Goal: Information Seeking & Learning: Find contact information

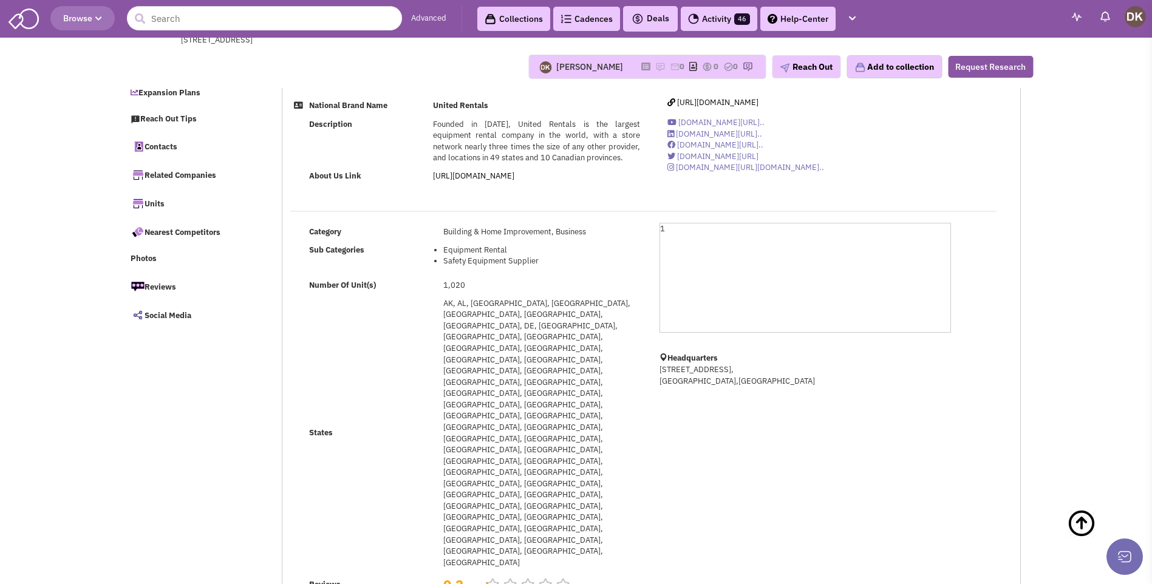
select select
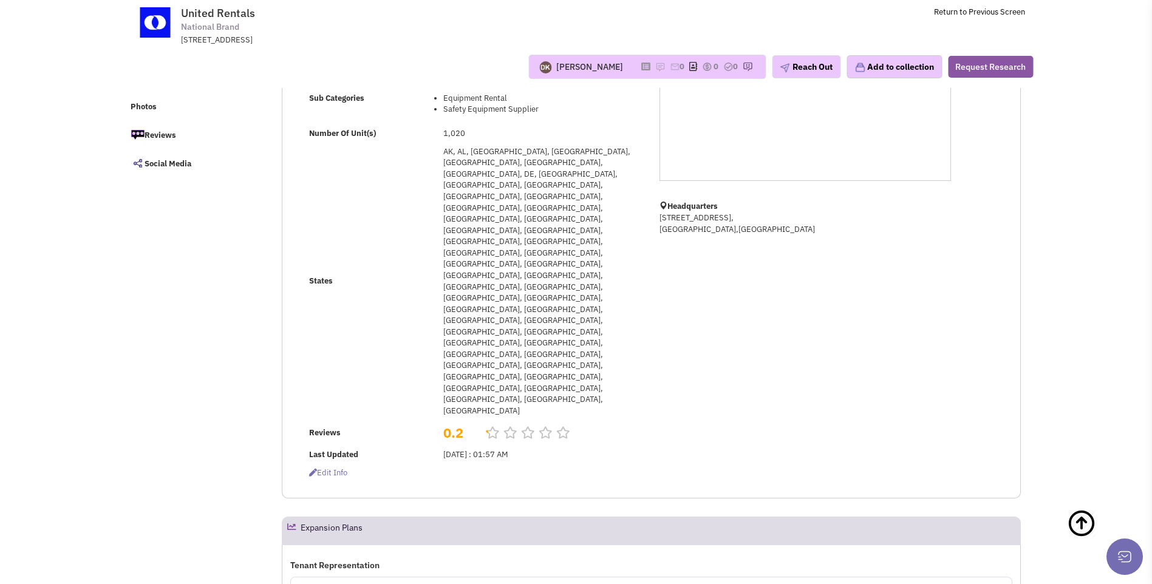
scroll to position [182, 0]
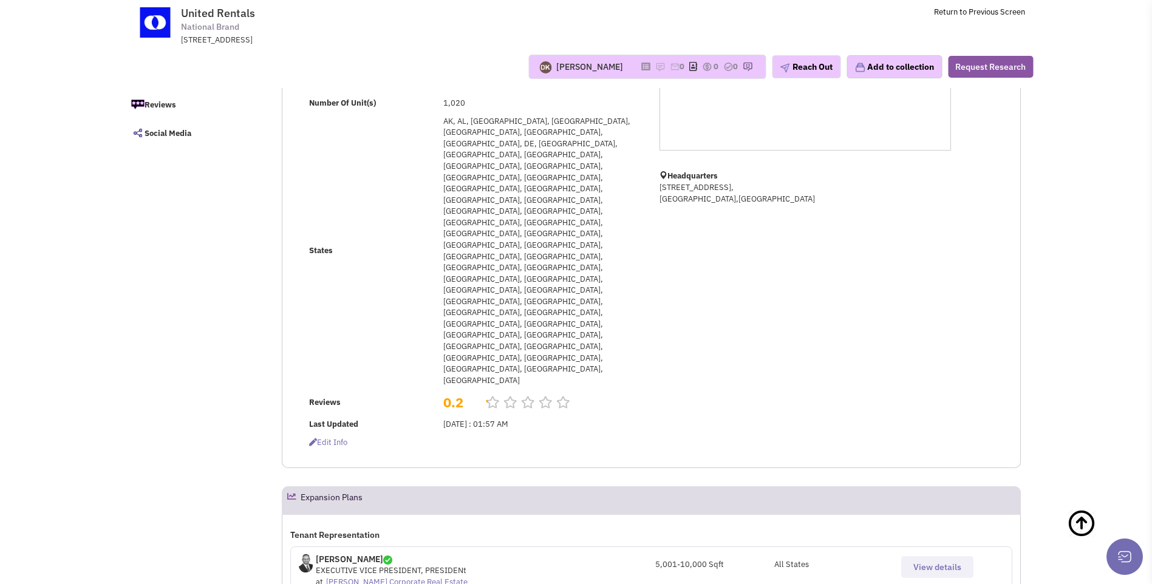
click at [934, 562] on span "View details" at bounding box center [938, 567] width 48 height 11
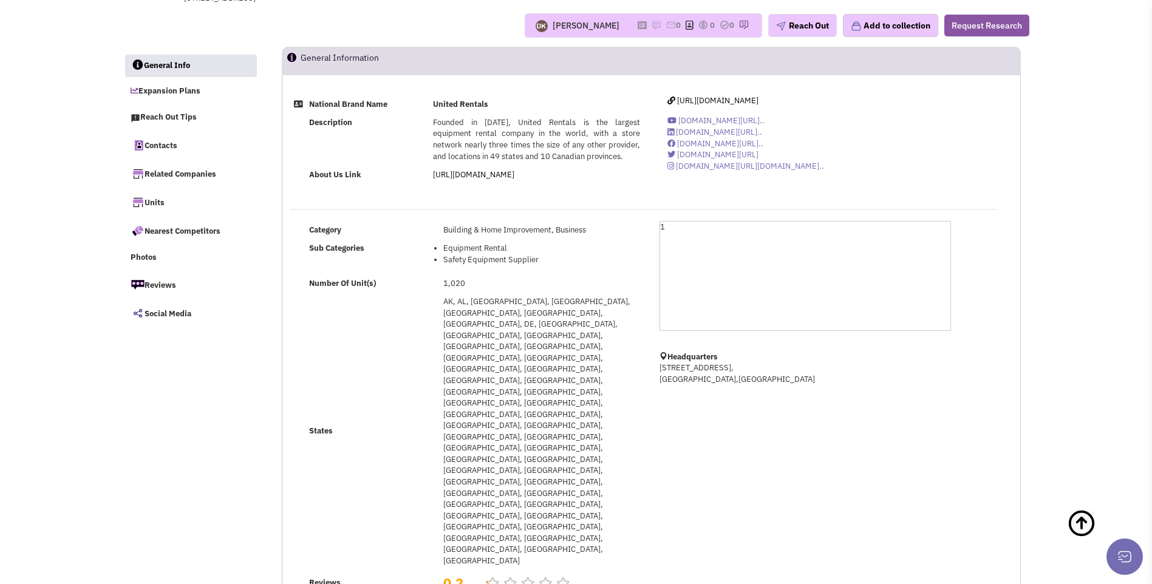
scroll to position [0, 0]
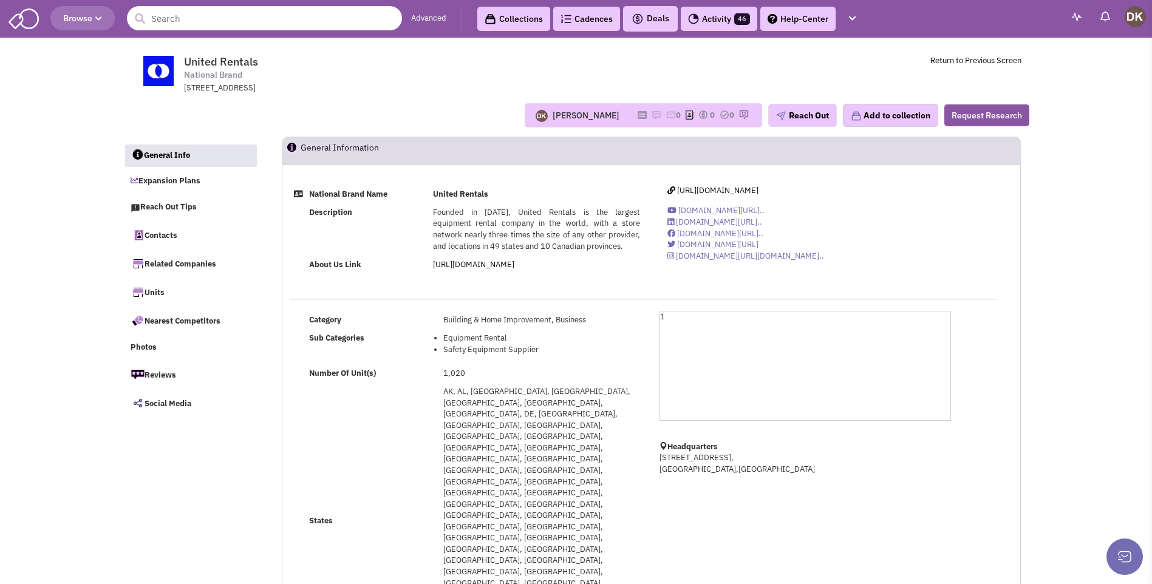
click at [254, 26] on input "text" at bounding box center [264, 18] width 275 height 24
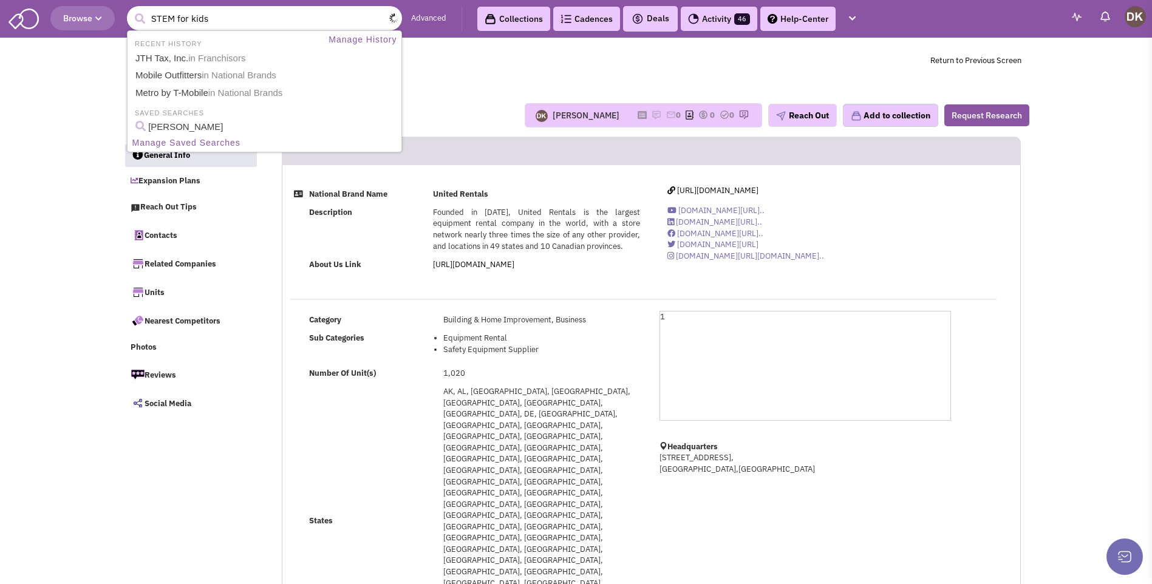
type input "STEM for kids"
click at [131, 10] on button "submit" at bounding box center [140, 19] width 18 height 18
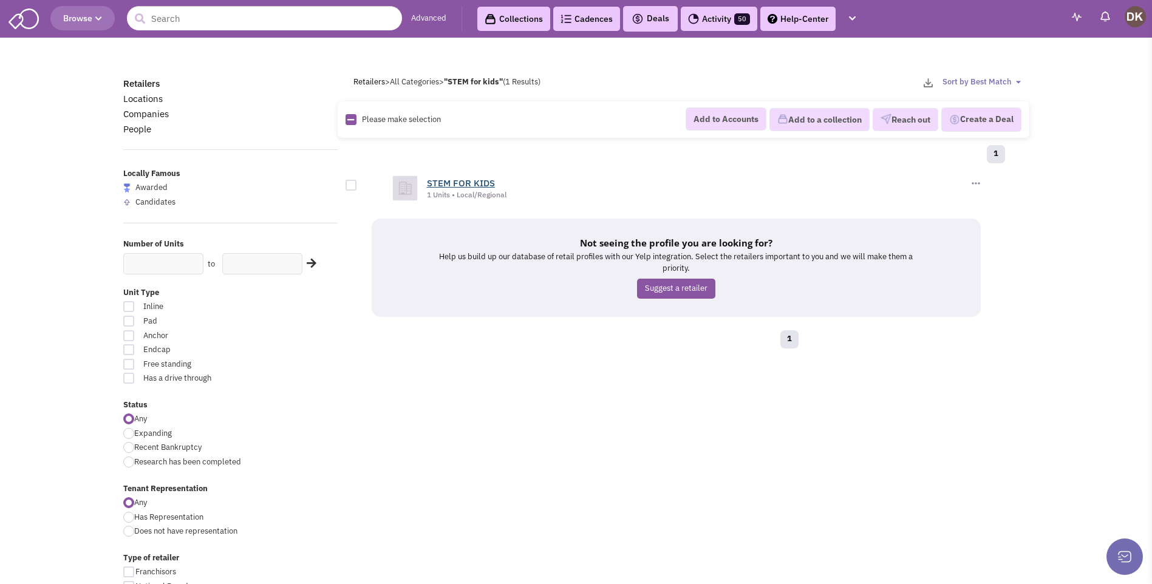
click at [456, 186] on link "STEM FOR KIDS" at bounding box center [461, 183] width 68 height 12
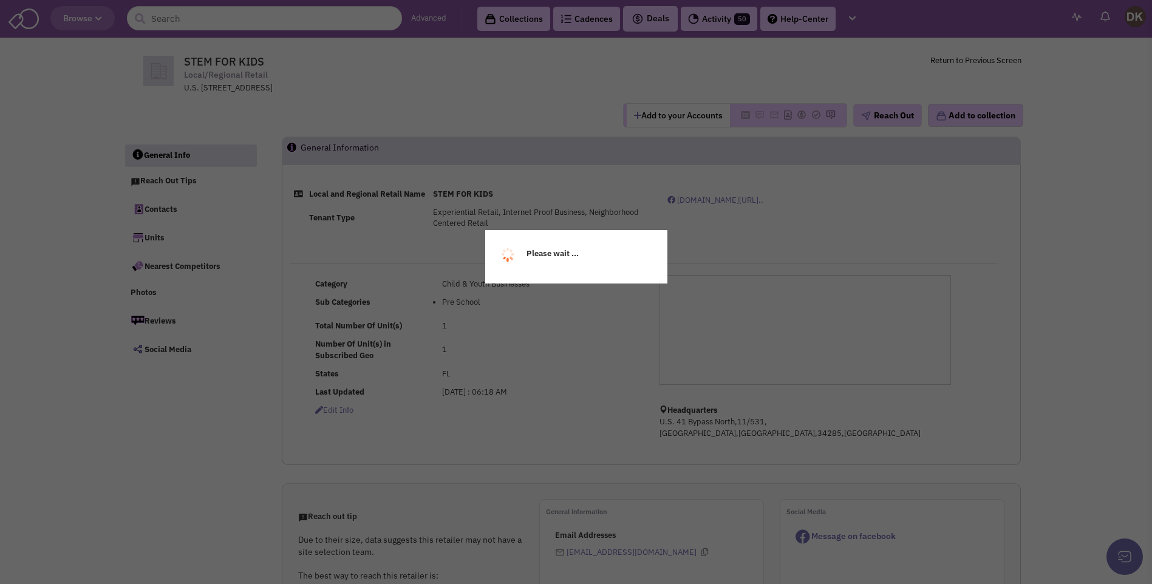
select select
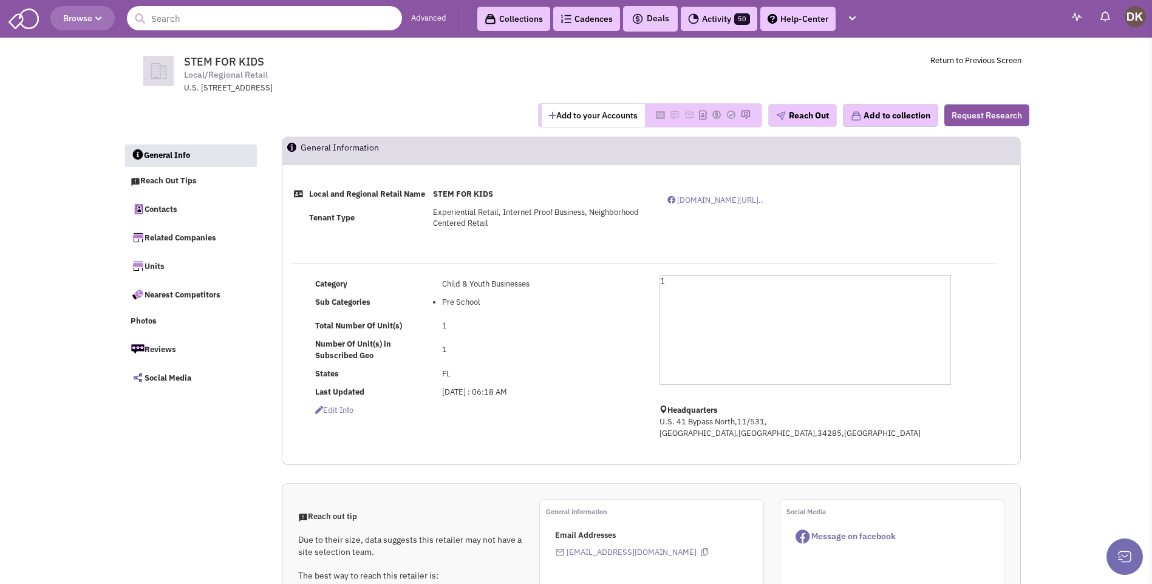
click at [312, 26] on input "text" at bounding box center [264, 18] width 275 height 24
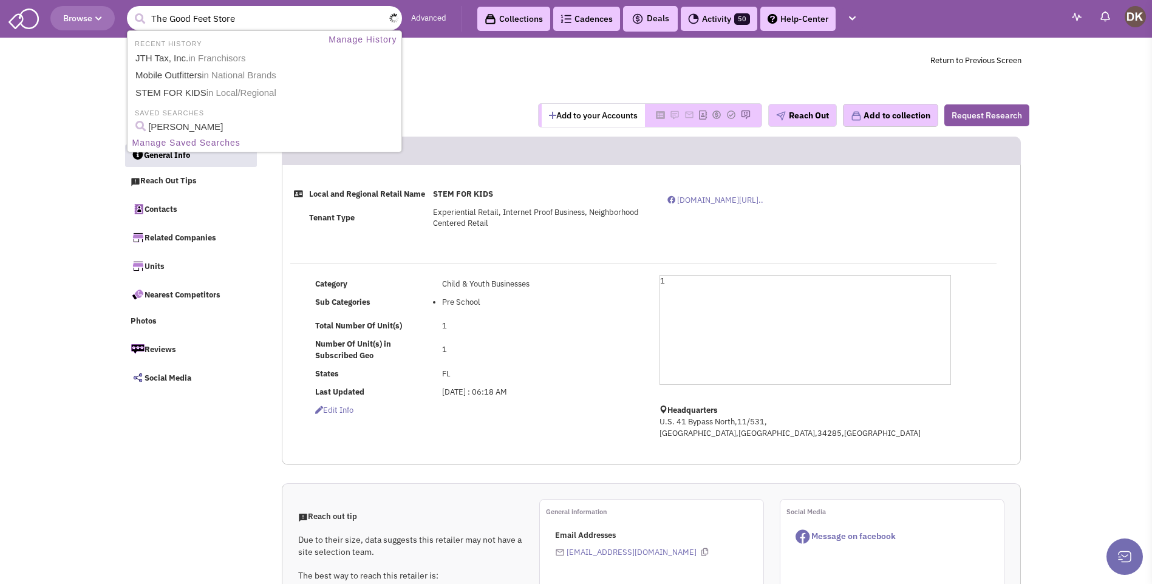
type input "The Good Feet Store"
click at [131, 10] on button "submit" at bounding box center [140, 19] width 18 height 18
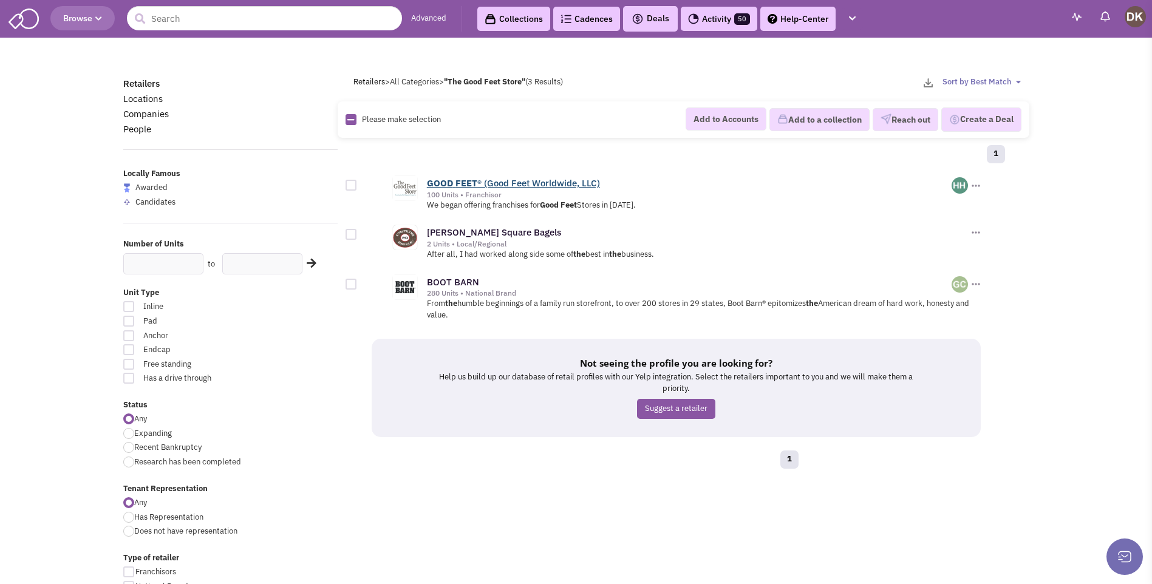
click at [519, 185] on link "GOOD FEET ® (Good Feet Worldwide, LLC)" at bounding box center [513, 183] width 173 height 12
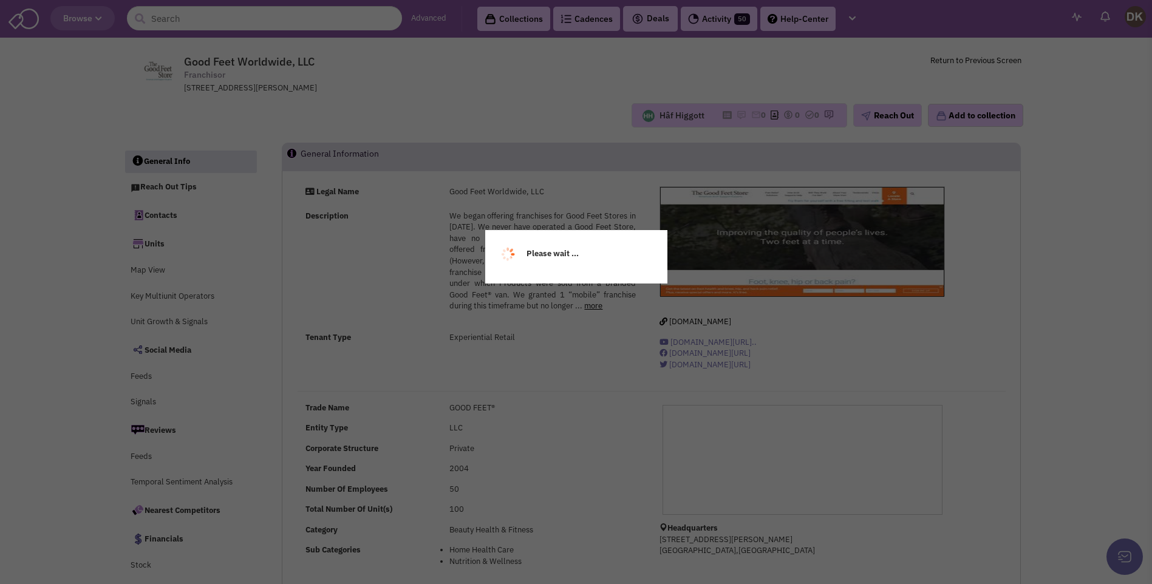
select select
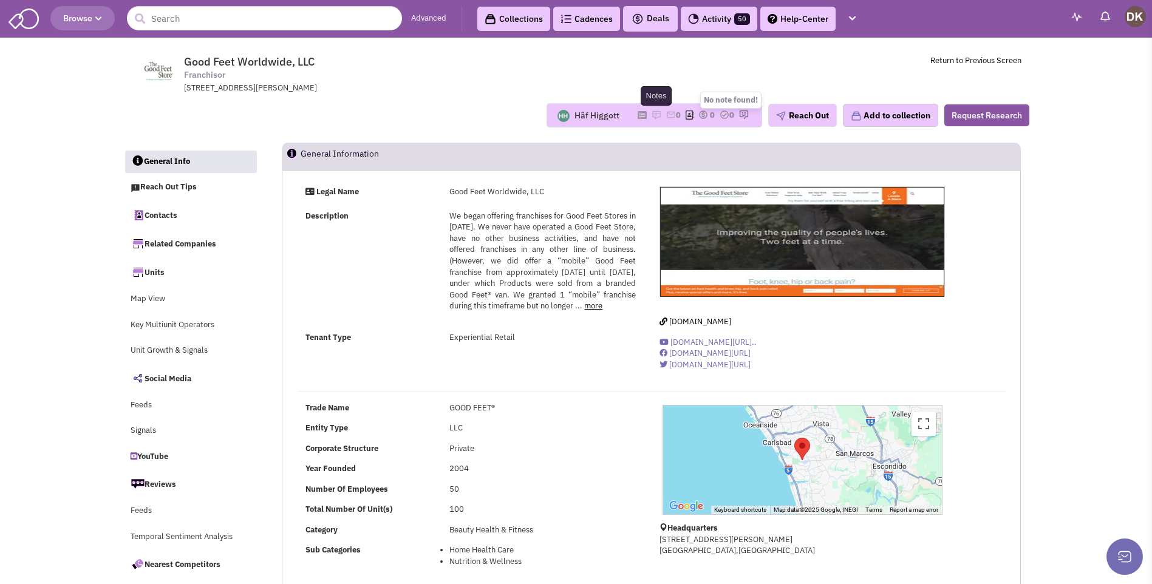
click at [652, 114] on img at bounding box center [657, 115] width 10 height 10
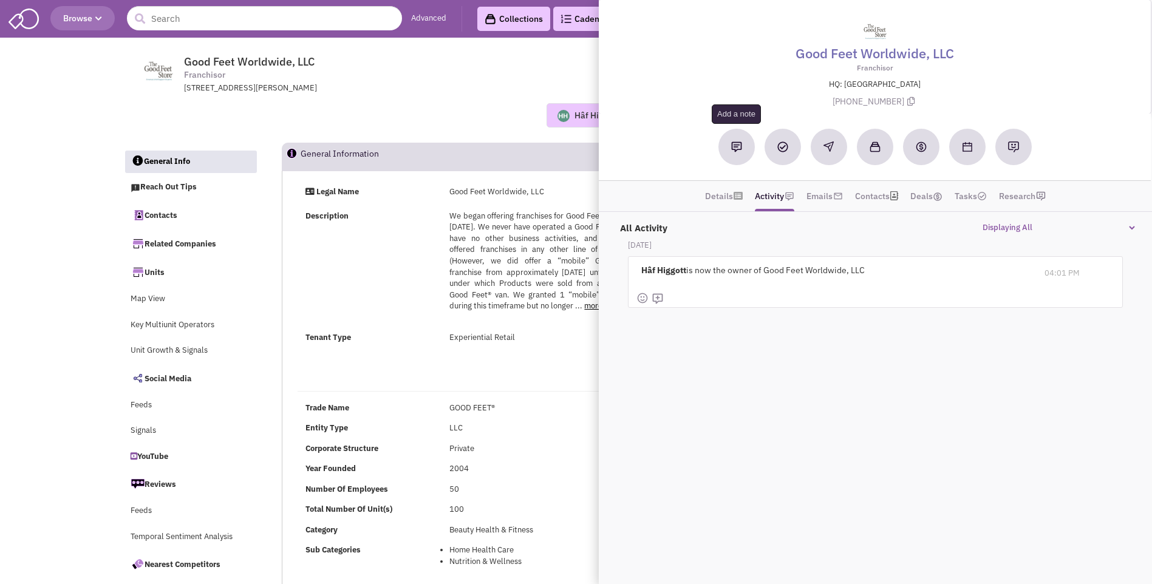
click at [737, 149] on img at bounding box center [736, 147] width 11 height 11
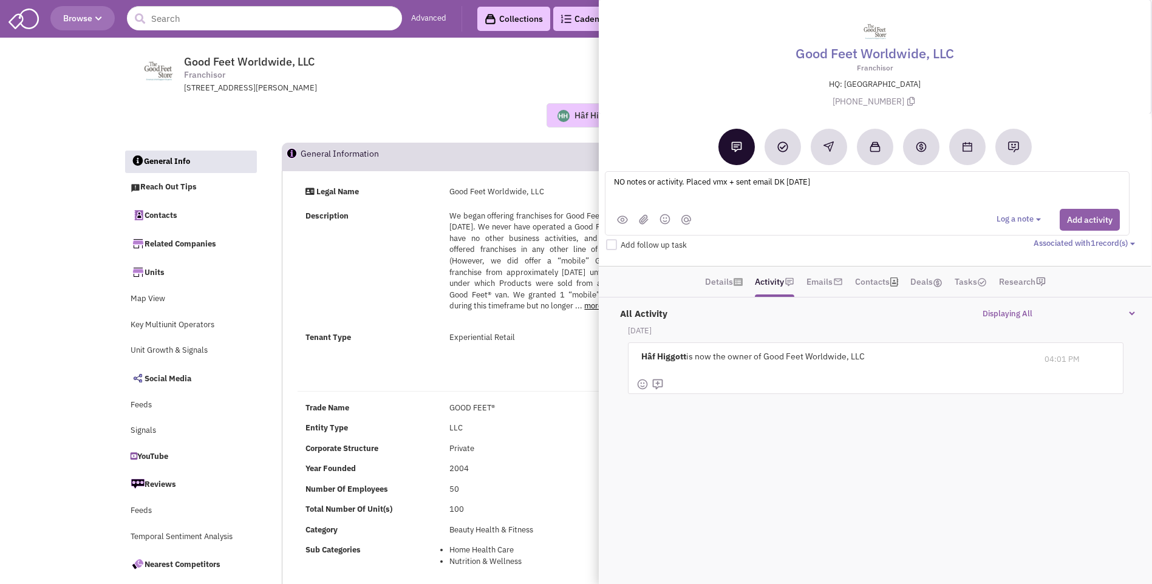
type textarea "NO notes or activity. Placed vmx + sent email DK 8-18-25"
click at [1090, 214] on button "Add activity" at bounding box center [1090, 220] width 60 height 22
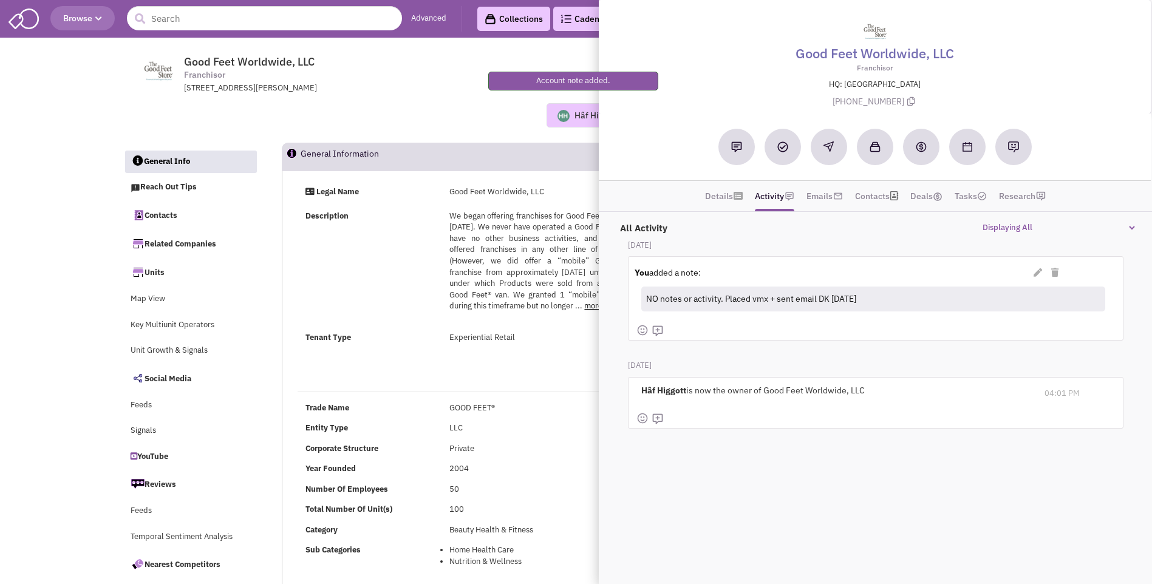
click at [350, 306] on div "Description We began offering franchises for Good Feet Stores in February 2005.…" at bounding box center [471, 267] width 346 height 113
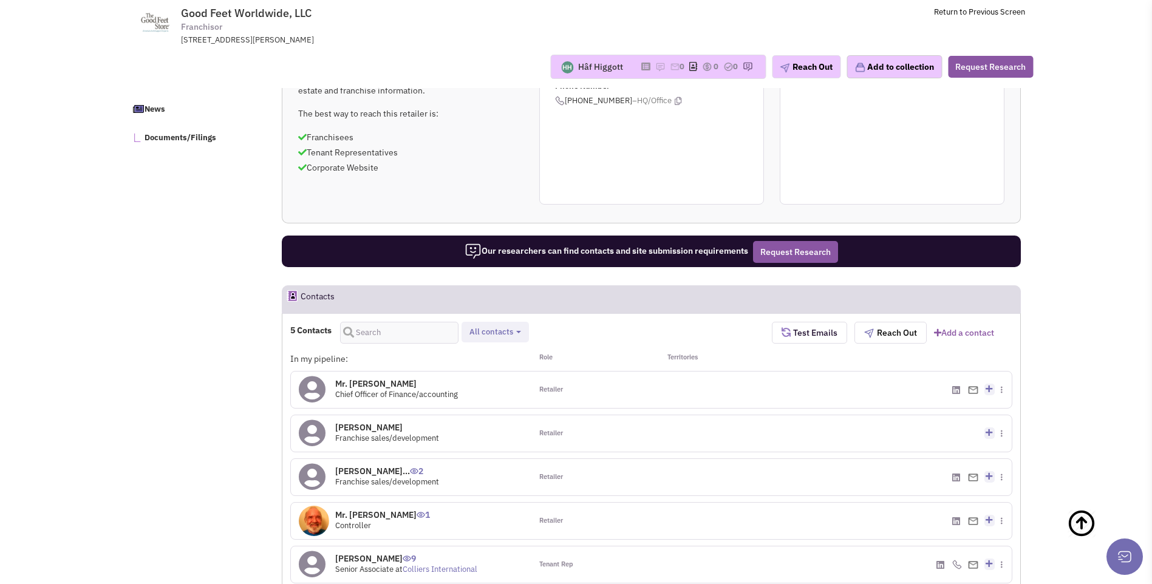
scroll to position [790, 0]
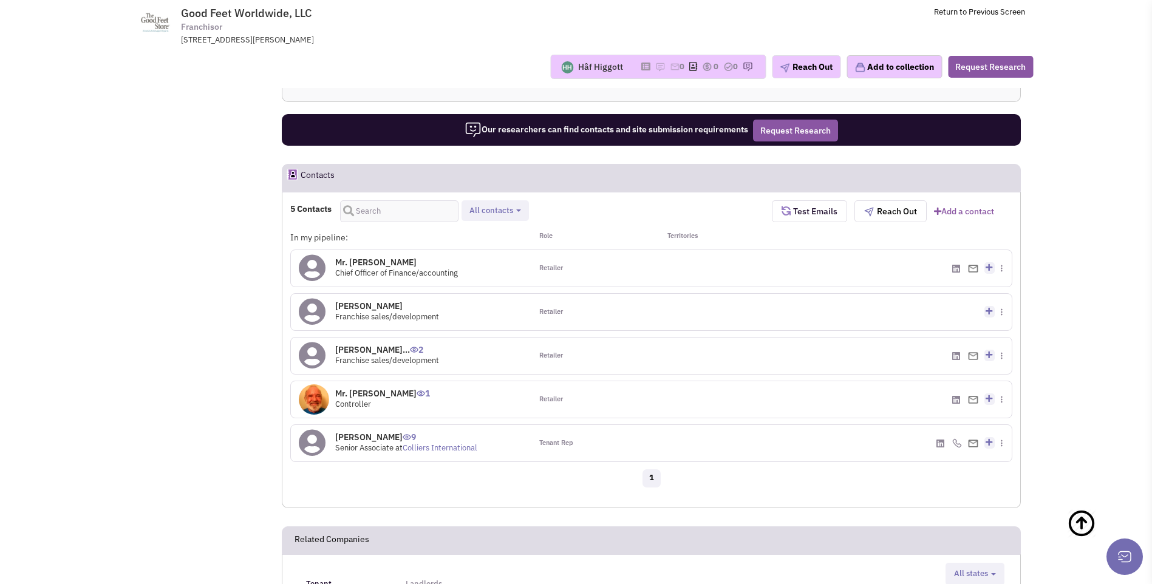
click at [319, 358] on icon at bounding box center [312, 355] width 27 height 27
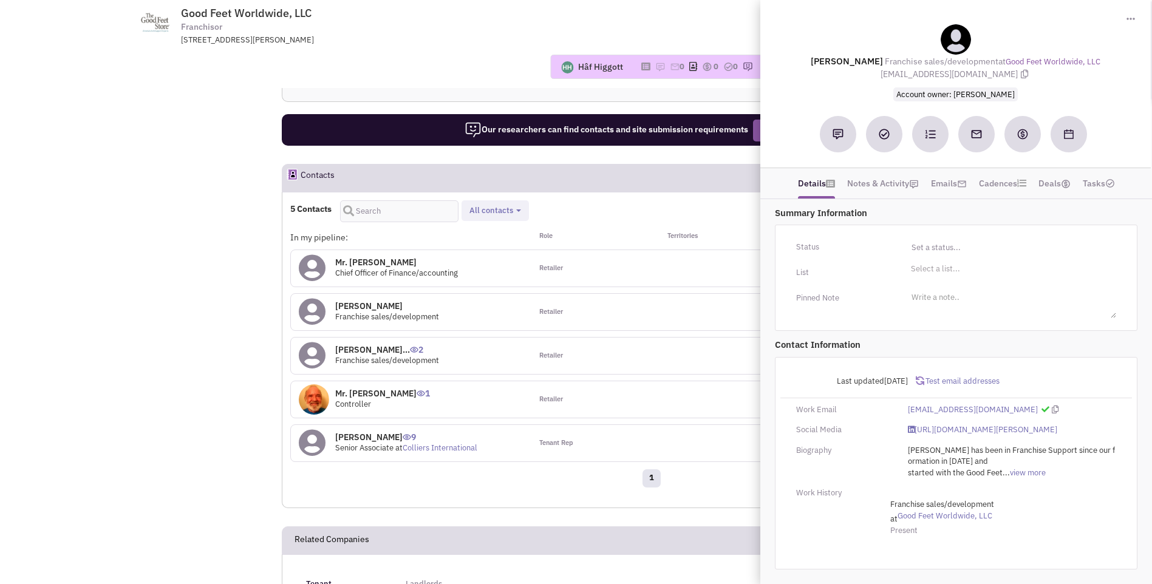
drag, startPoint x: 802, startPoint y: 57, endPoint x: 1042, endPoint y: 69, distance: 240.2
click at [1042, 69] on div "Ms. Sandra A Kessler Franchise sales/development at Good Feet Worldwide, LLC sk…" at bounding box center [956, 62] width 378 height 77
copy div "Ms. Sandra A Kessler Franchise sales/development at Good Feet Worldwide, LLC sk…"
click at [638, 324] on div "Retailer" at bounding box center [592, 312] width 120 height 36
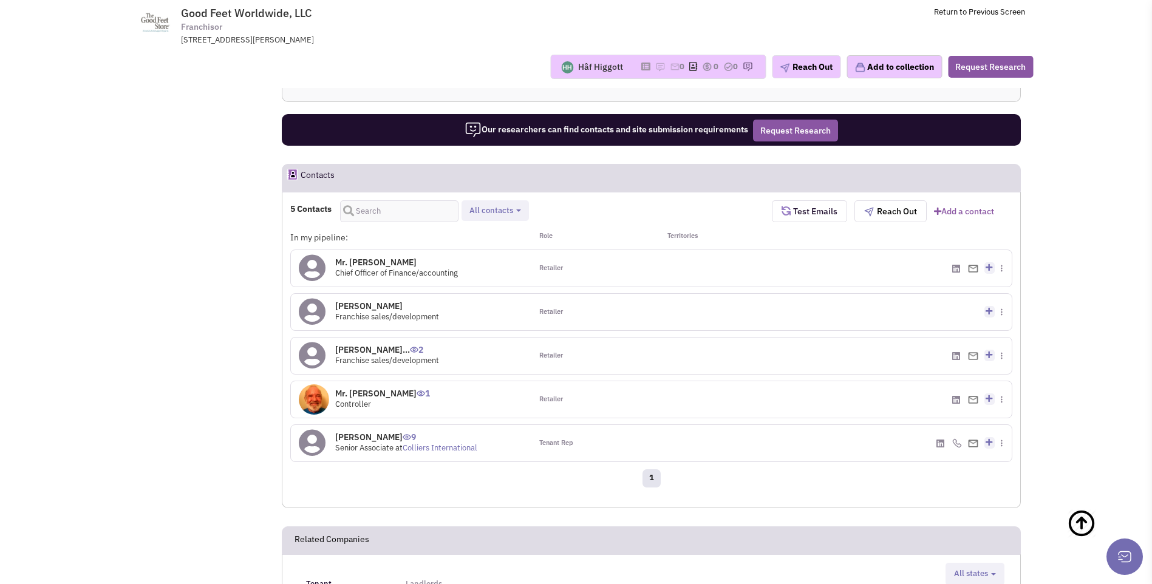
click at [322, 271] on icon at bounding box center [312, 268] width 27 height 27
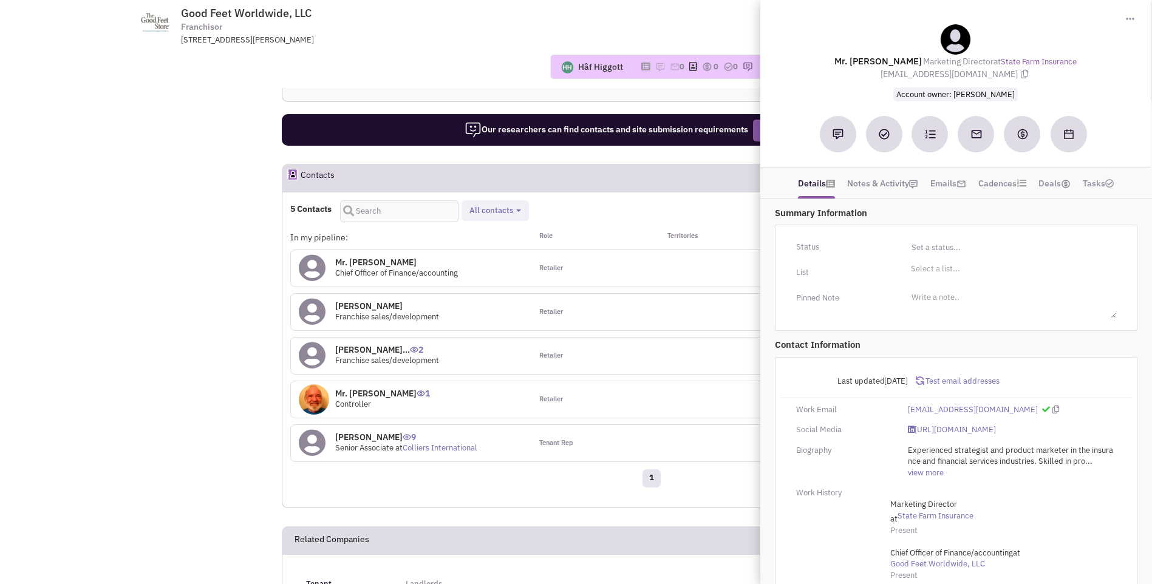
click at [458, 396] on div "Mr. Jim Scott 1 Controller" at bounding box center [411, 400] width 241 height 36
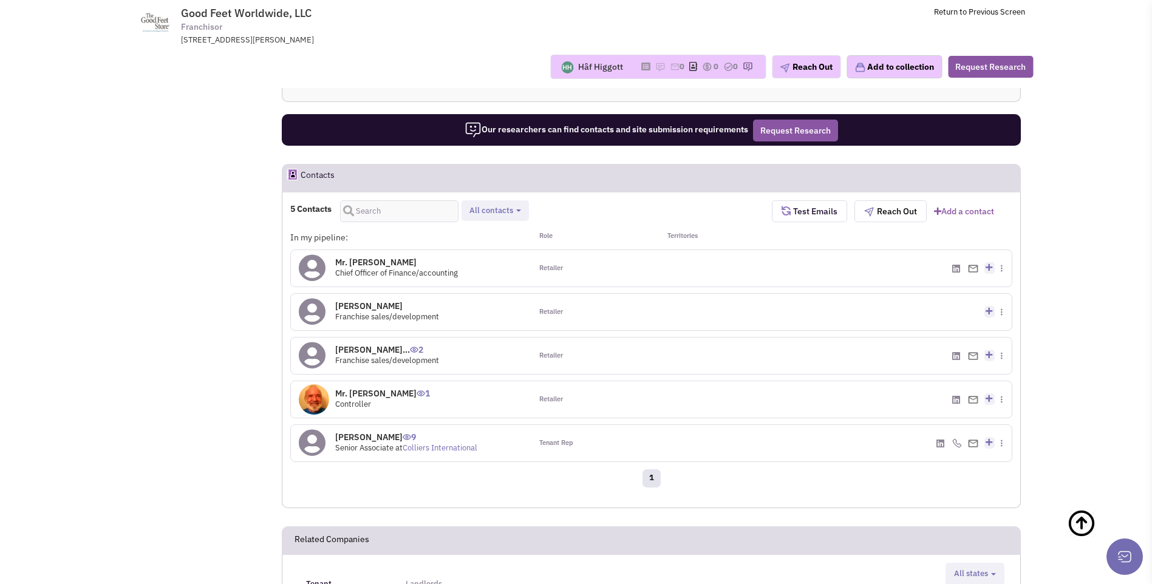
click at [316, 442] on icon at bounding box center [312, 442] width 27 height 27
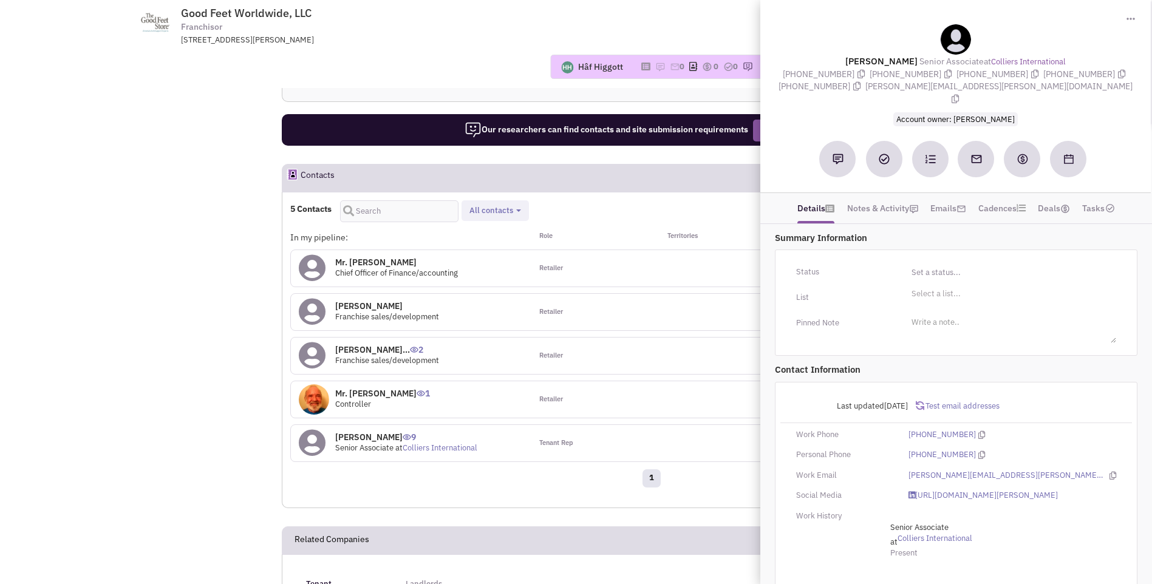
click at [466, 266] on div "Mr. Matthew Coleman 0 Chief Officer of Finance/accounting" at bounding box center [411, 268] width 241 height 36
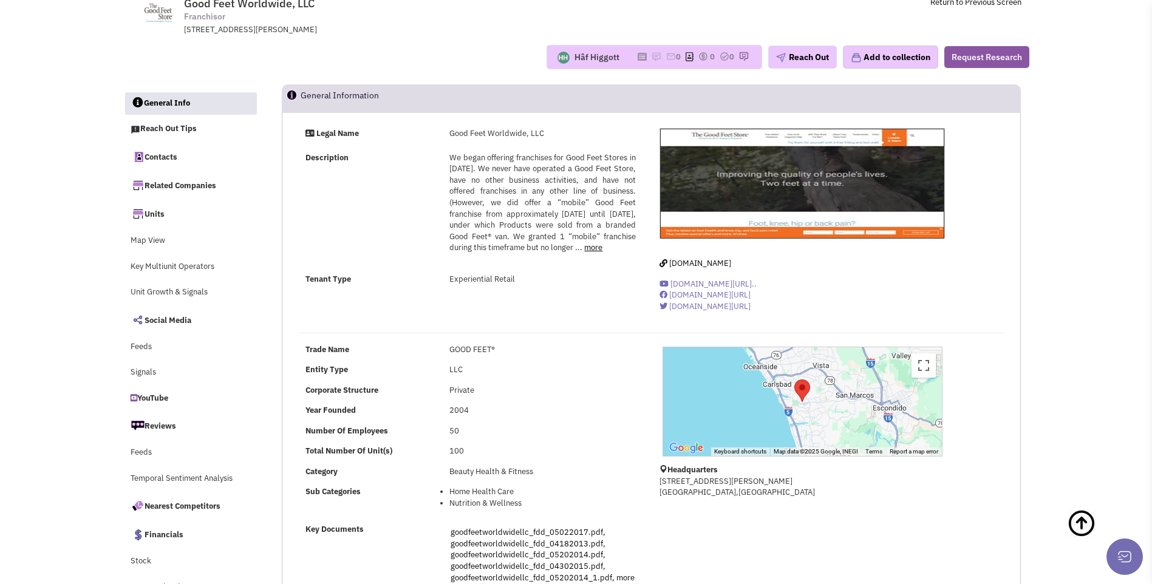
scroll to position [0, 0]
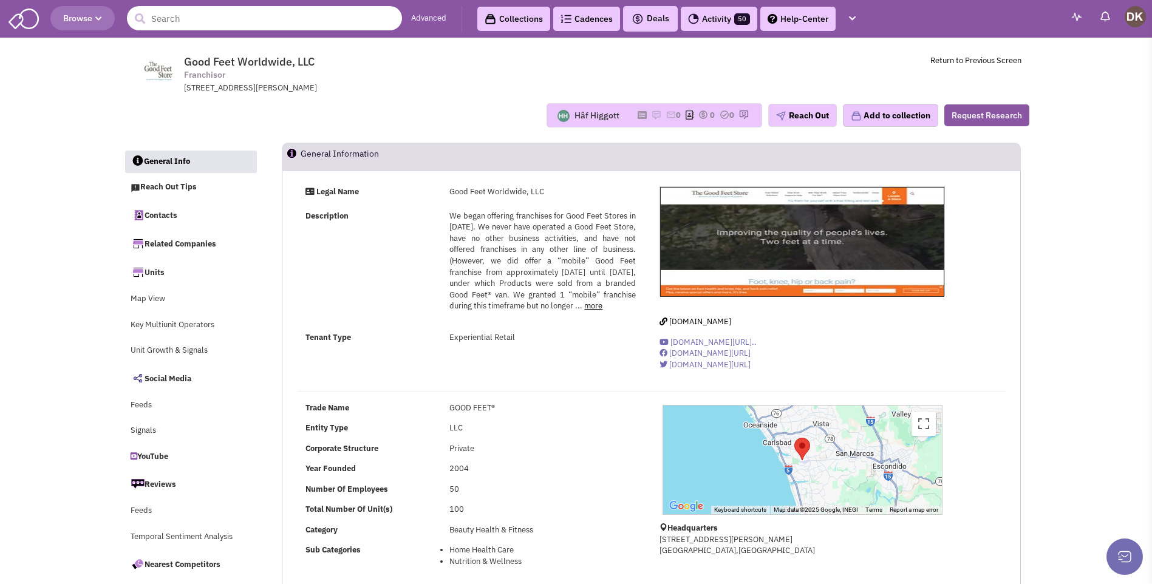
click at [264, 20] on input "text" at bounding box center [264, 18] width 275 height 24
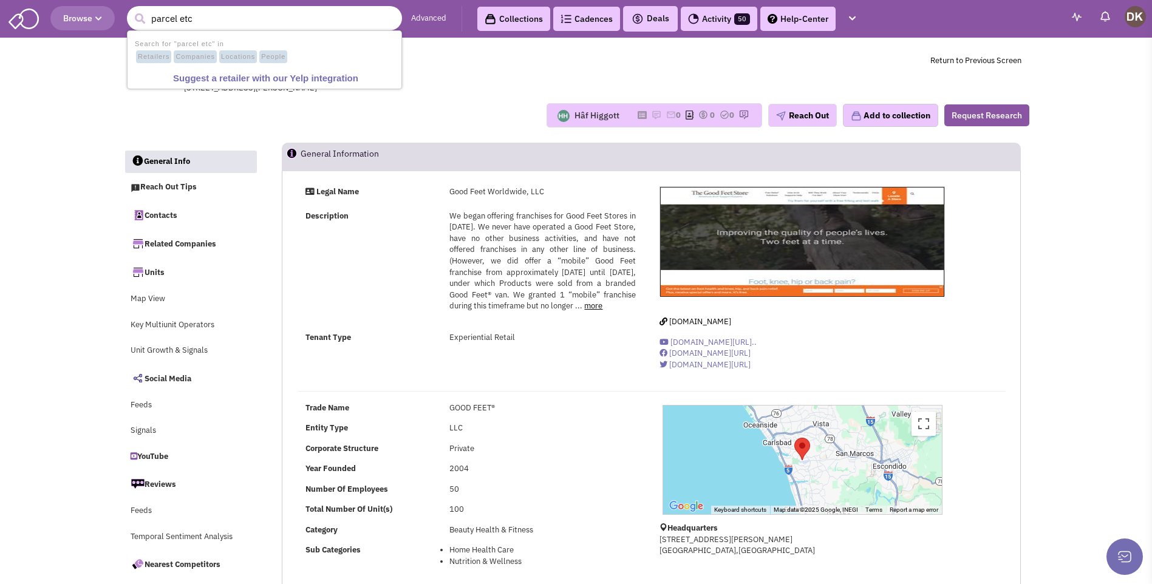
type input "parcel etc"
click at [131, 10] on button "submit" at bounding box center [140, 19] width 18 height 18
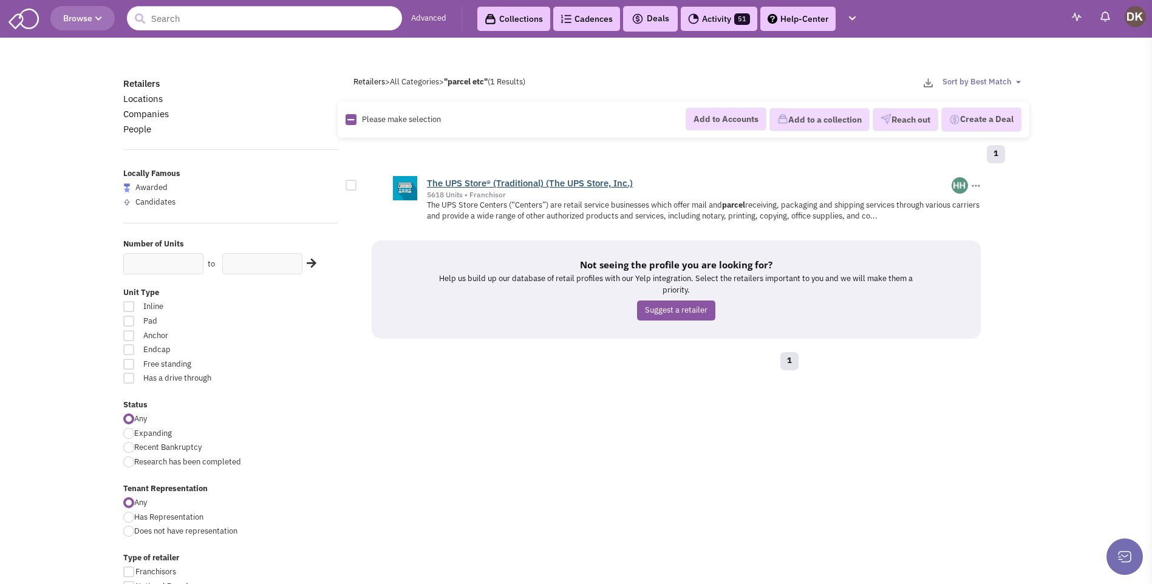
click at [470, 188] on link "The UPS Store® (Traditional) (The UPS Store, Inc.)" at bounding box center [530, 183] width 206 height 12
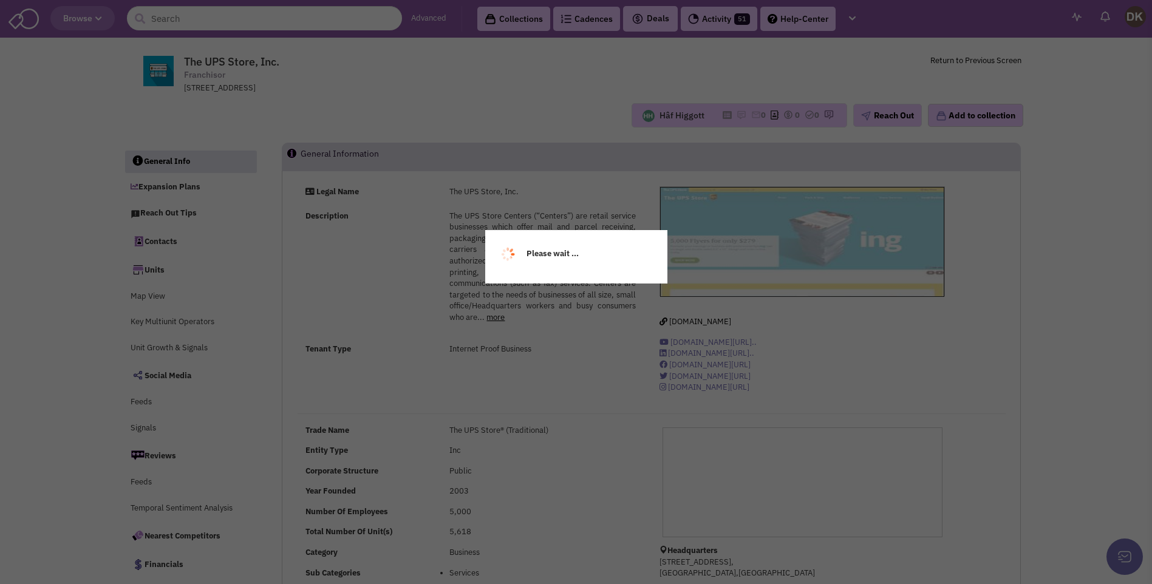
select select
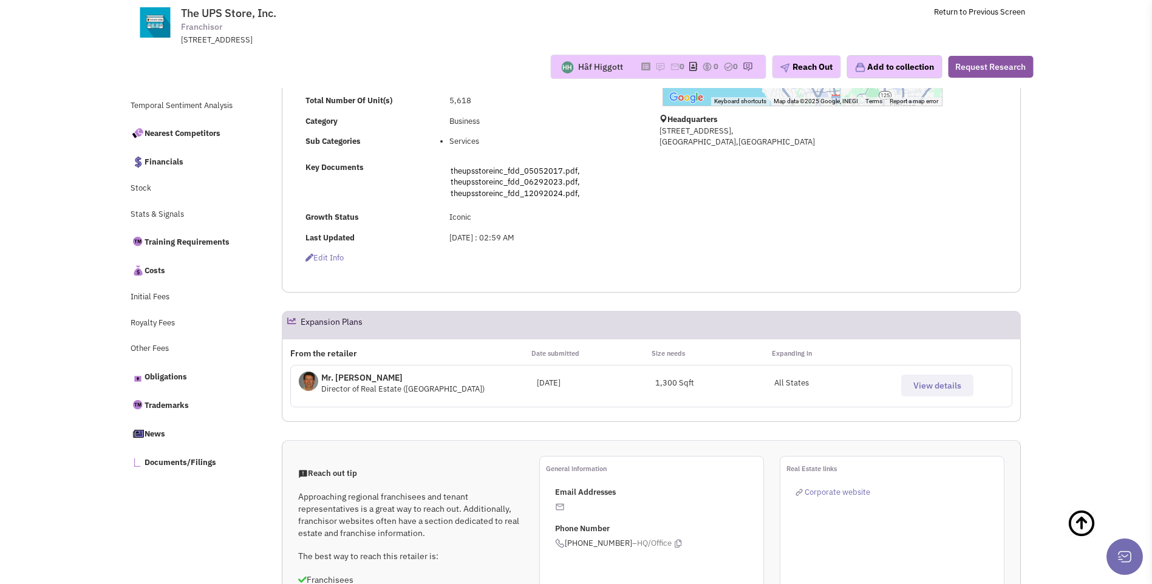
scroll to position [364, 0]
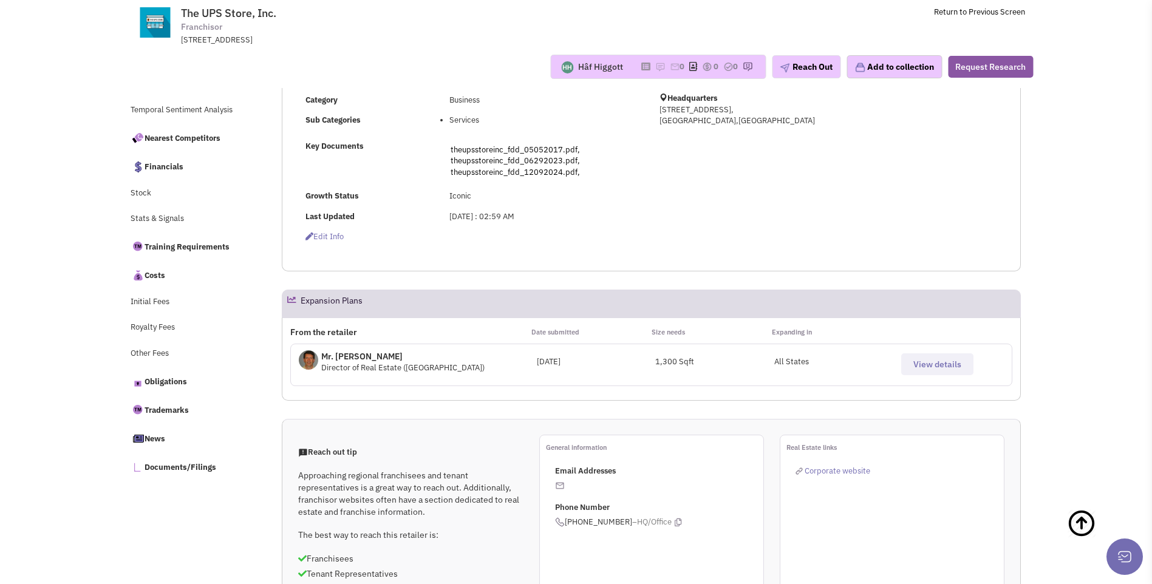
click at [313, 364] on img at bounding box center [308, 360] width 19 height 19
click at [917, 365] on span "View details" at bounding box center [938, 364] width 48 height 11
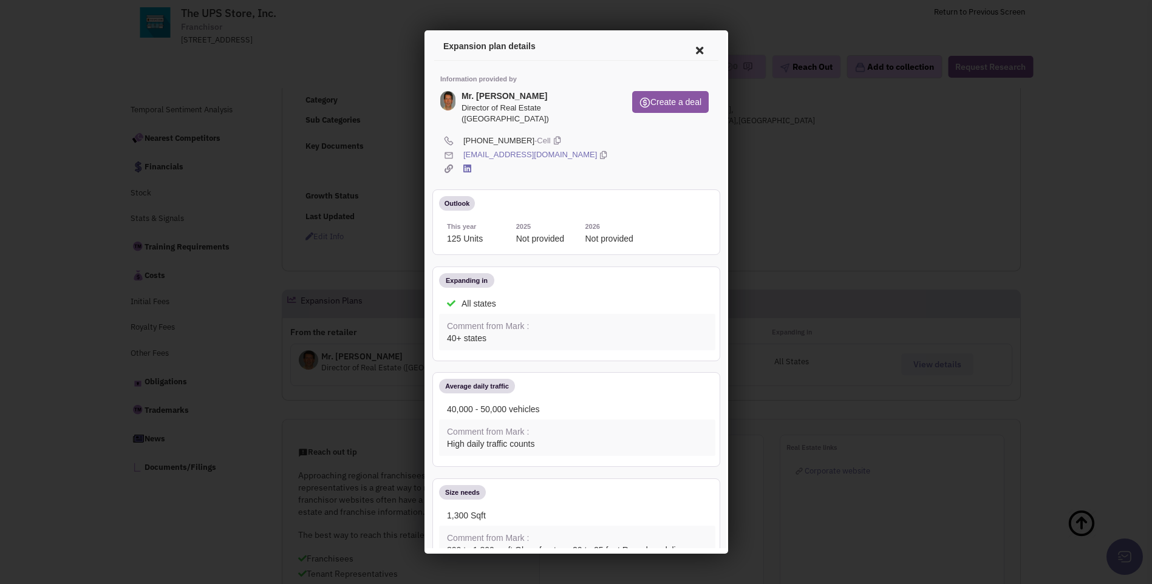
scroll to position [0, 0]
drag, startPoint x: 462, startPoint y: 92, endPoint x: 582, endPoint y: 143, distance: 129.9
click at [582, 143] on div "Information provided by Mr. [PERSON_NAME] Director of Real Estate ([GEOGRAPHIC_…" at bounding box center [574, 495] width 284 height 873
drag, startPoint x: 582, startPoint y: 143, endPoint x: 501, endPoint y: 94, distance: 94.8
copy div "Mr. [PERSON_NAME] Director of Real Estate ([GEOGRAPHIC_DATA]) Create a deal [PH…"
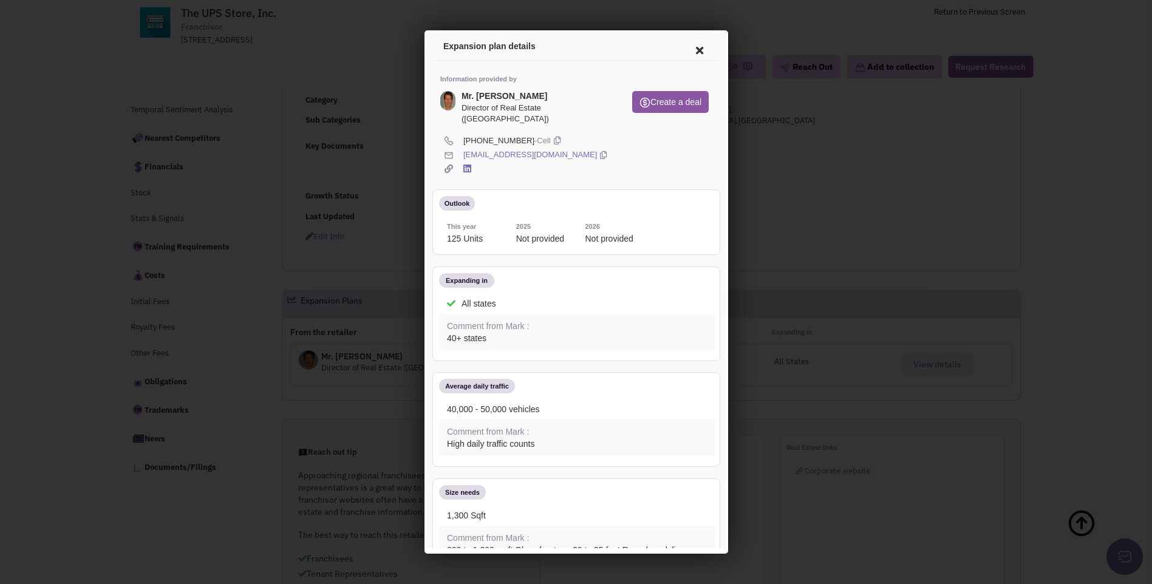
click at [686, 50] on icon at bounding box center [698, 48] width 26 height 29
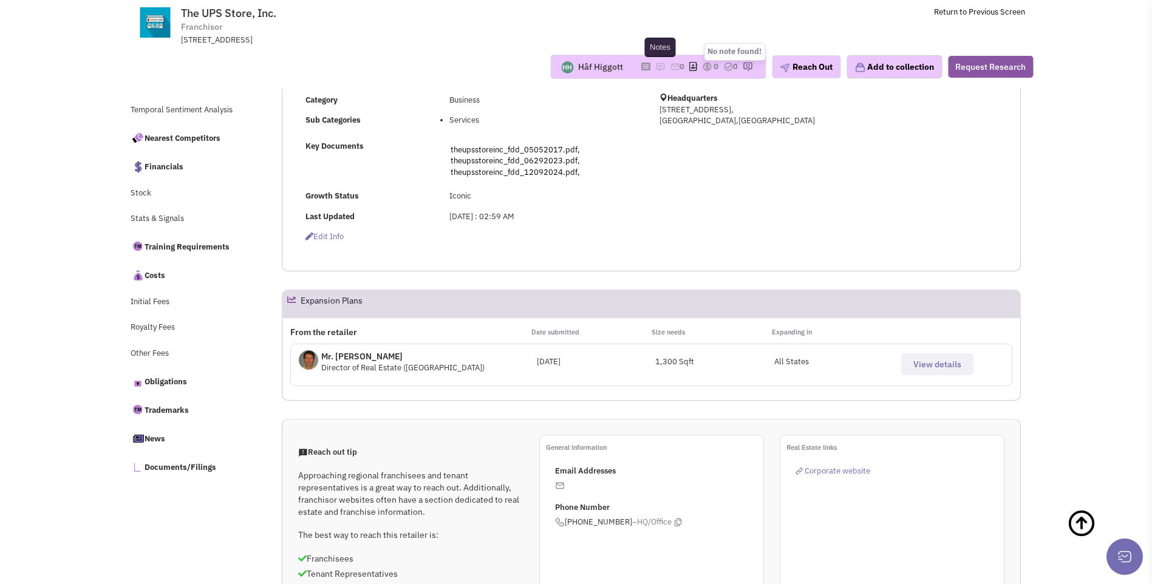
click at [655, 69] on img at bounding box center [660, 67] width 10 height 10
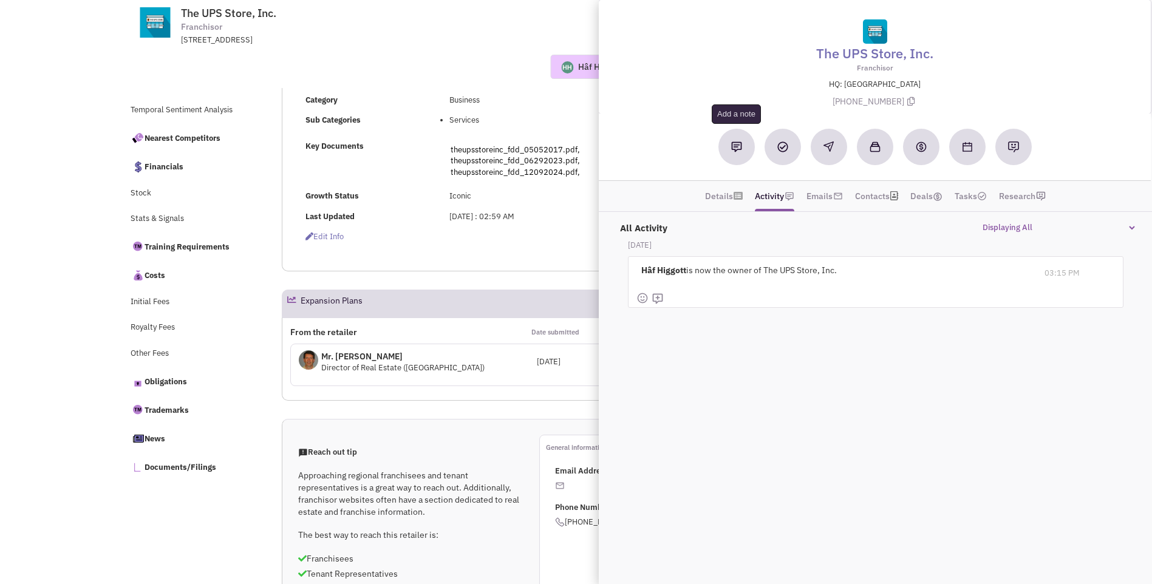
click at [736, 152] on button at bounding box center [737, 147] width 36 height 36
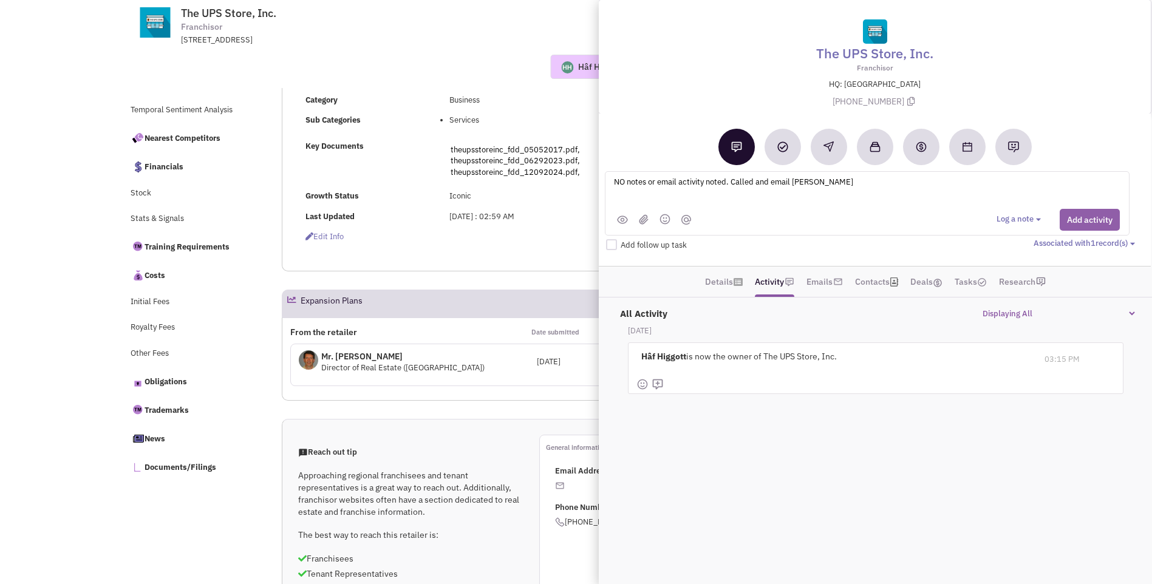
type textarea "NO notes or email activity noted. Called and email [PERSON_NAME]"
click at [1093, 227] on button "Add activity" at bounding box center [1090, 220] width 60 height 22
